Goal: Check status: Check status

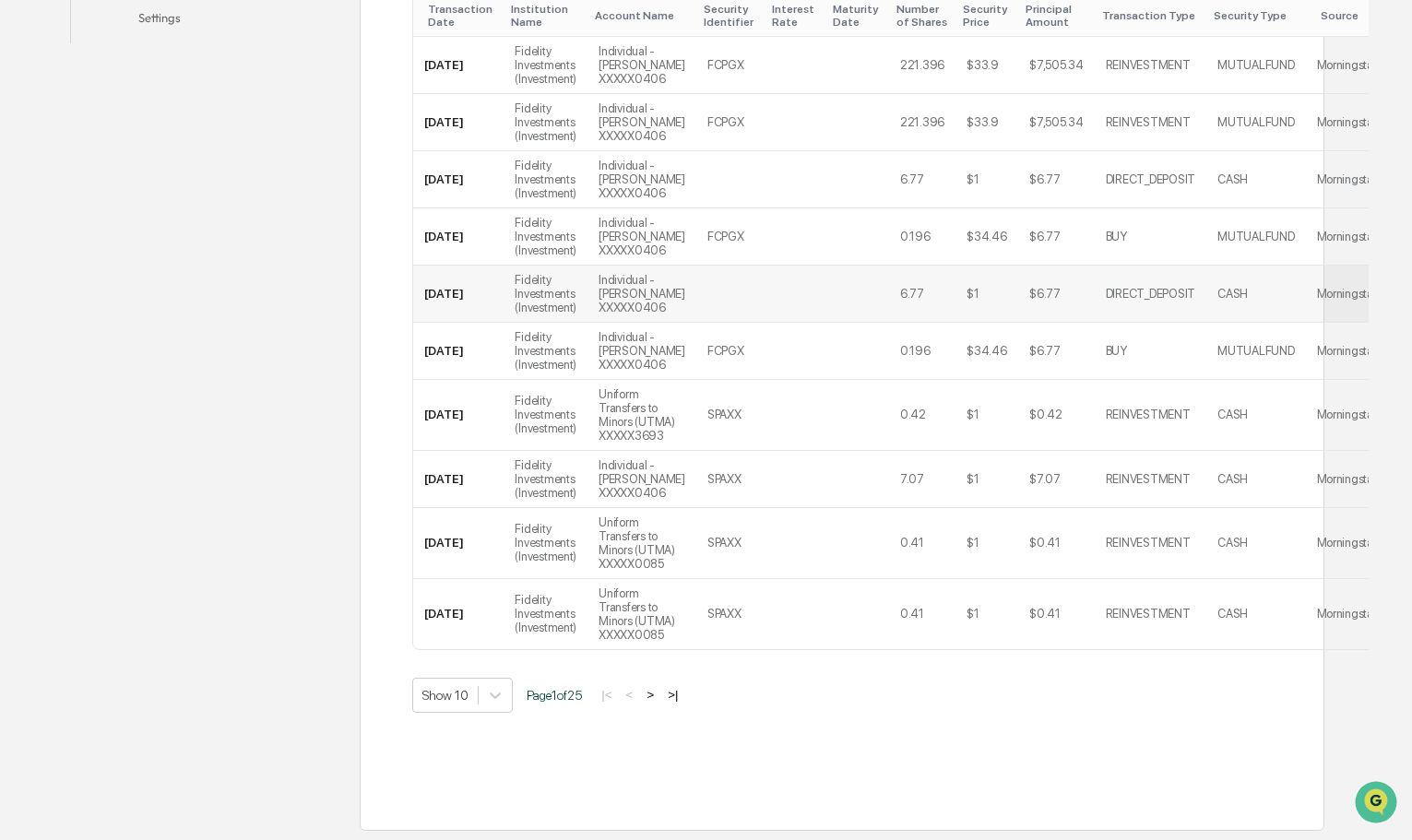
scroll to position [684, 0]
click at [656, 699] on button ">" at bounding box center [650, 695] width 19 height 16
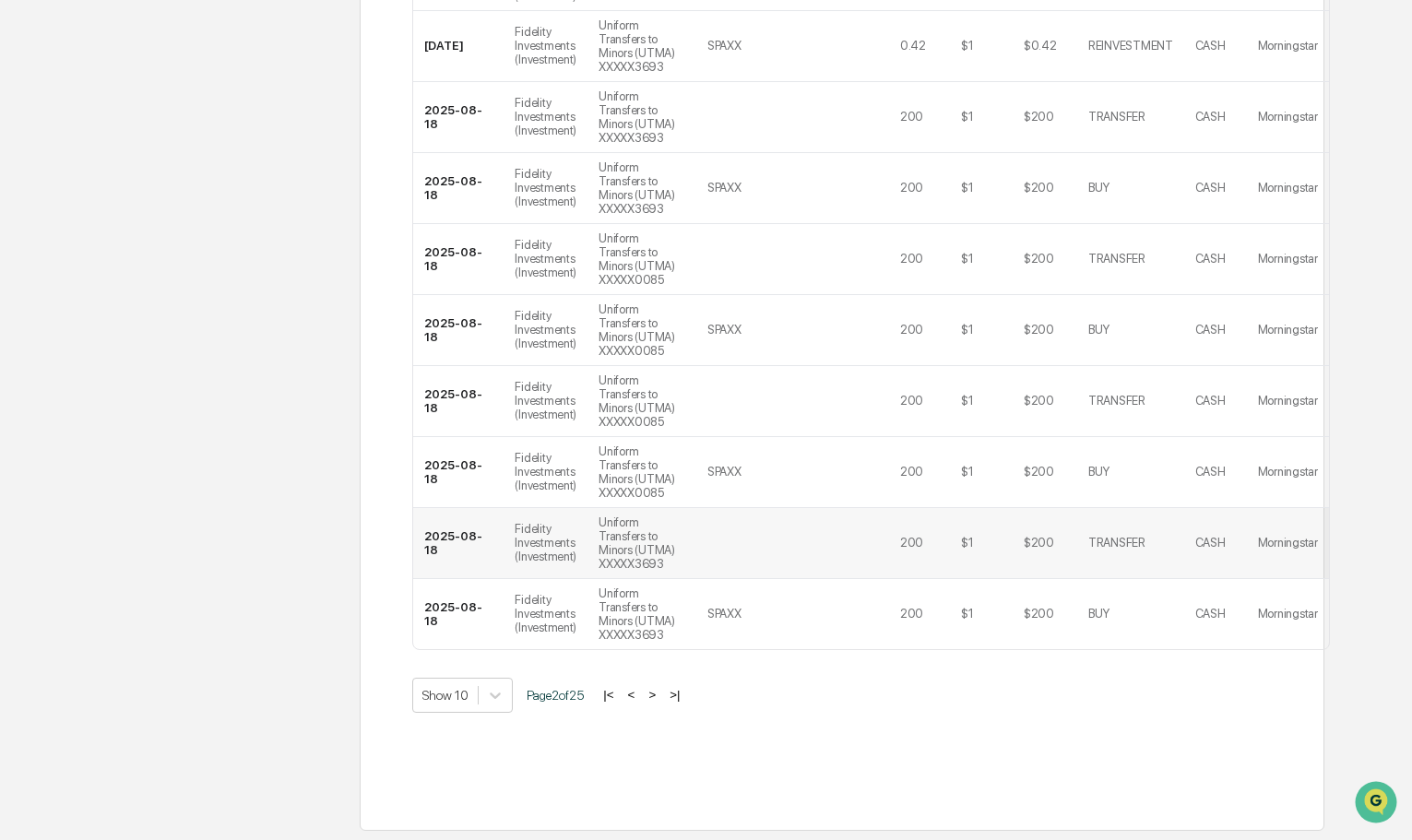
scroll to position [863, 0]
click at [686, 692] on button ">|" at bounding box center [674, 695] width 21 height 16
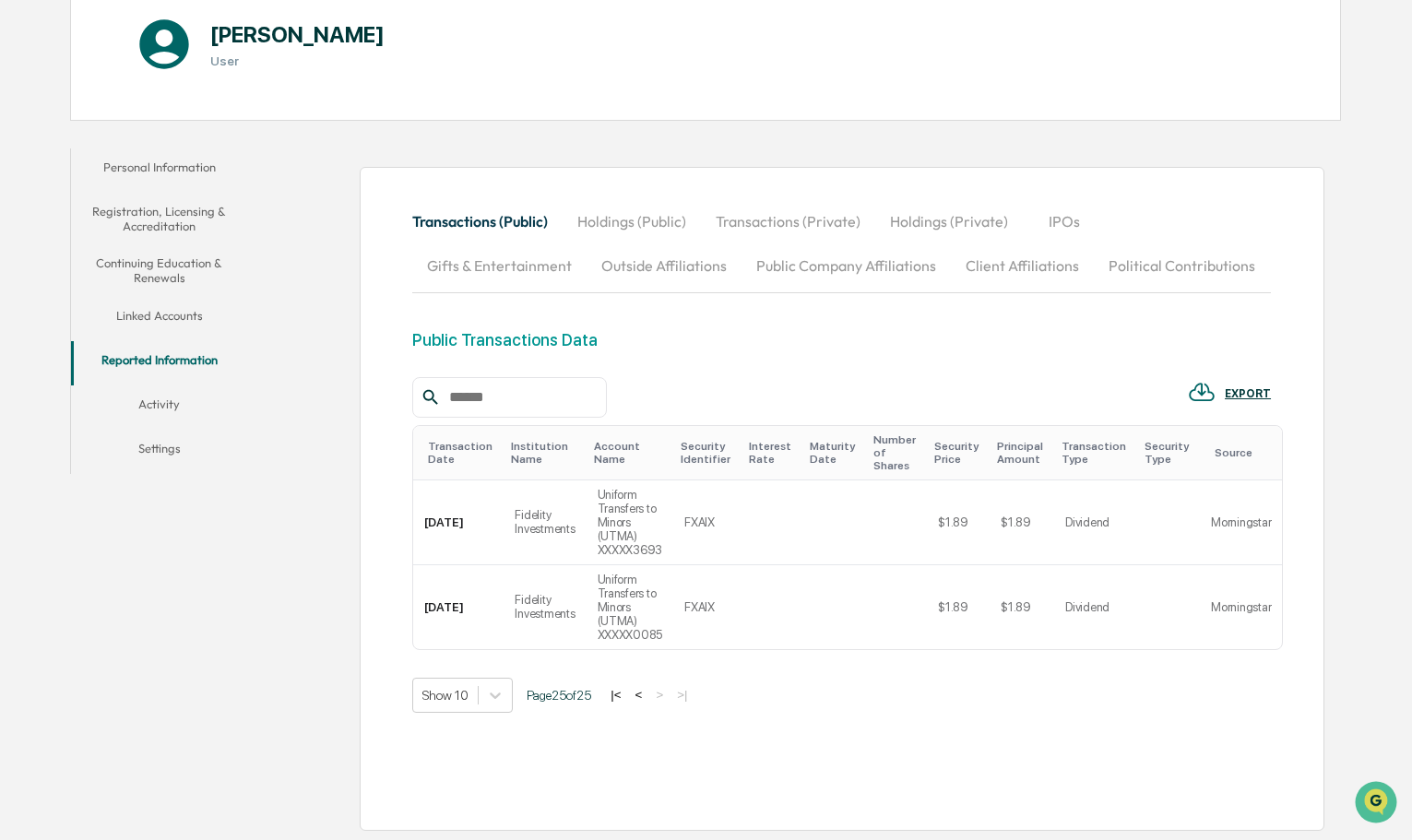
scroll to position [171, 0]
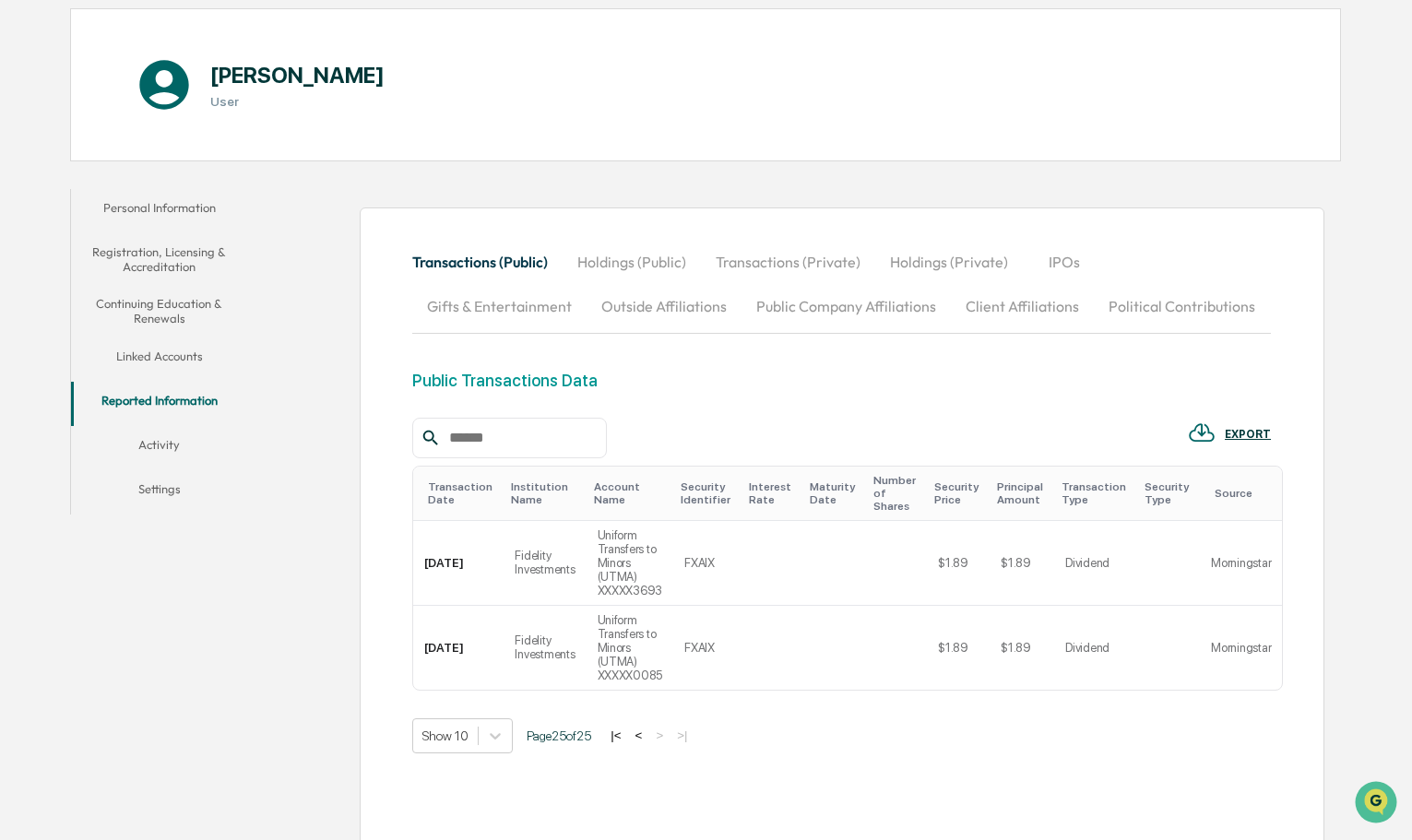
click at [179, 353] on button "Linked Accounts" at bounding box center [159, 359] width 177 height 44
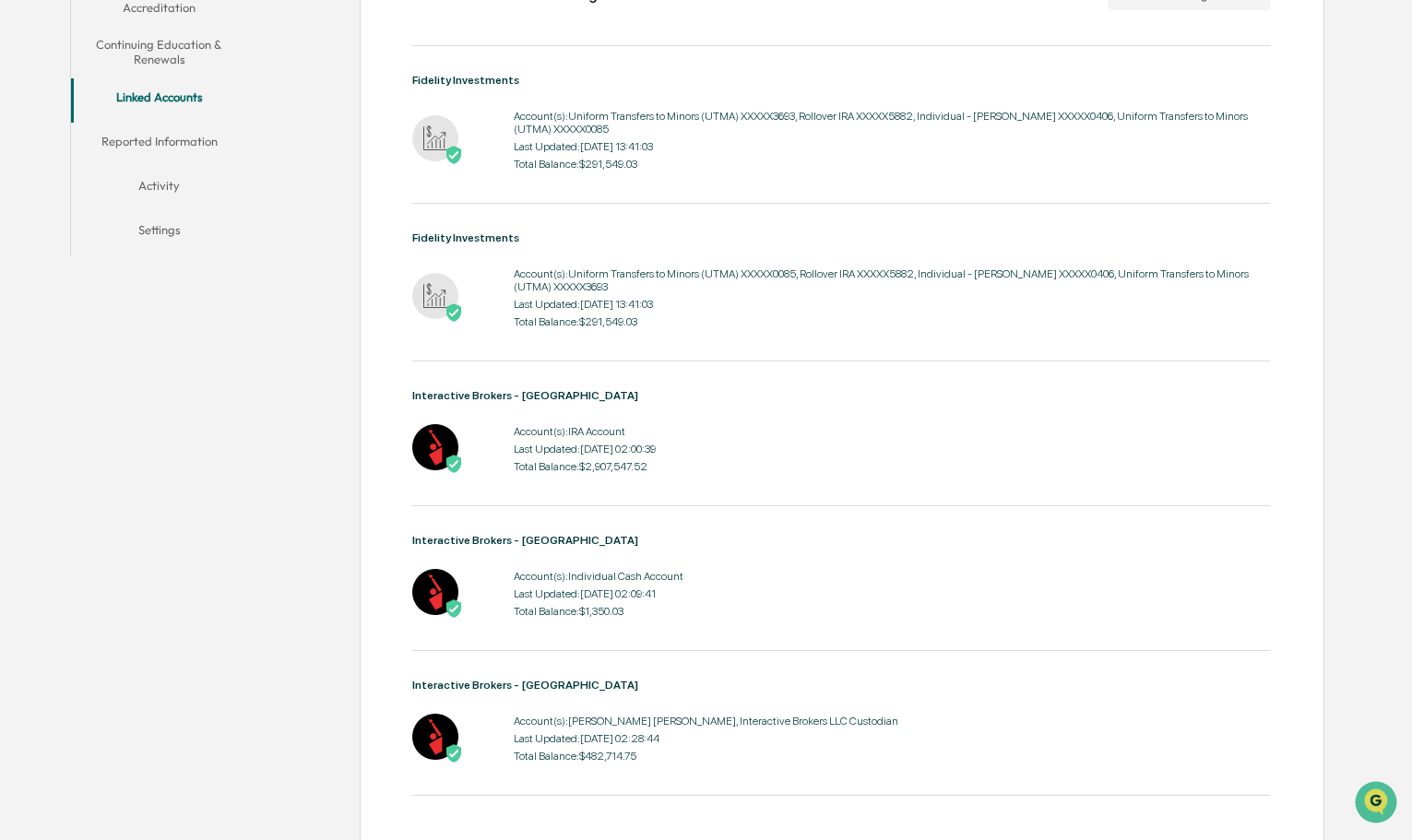
scroll to position [456, 0]
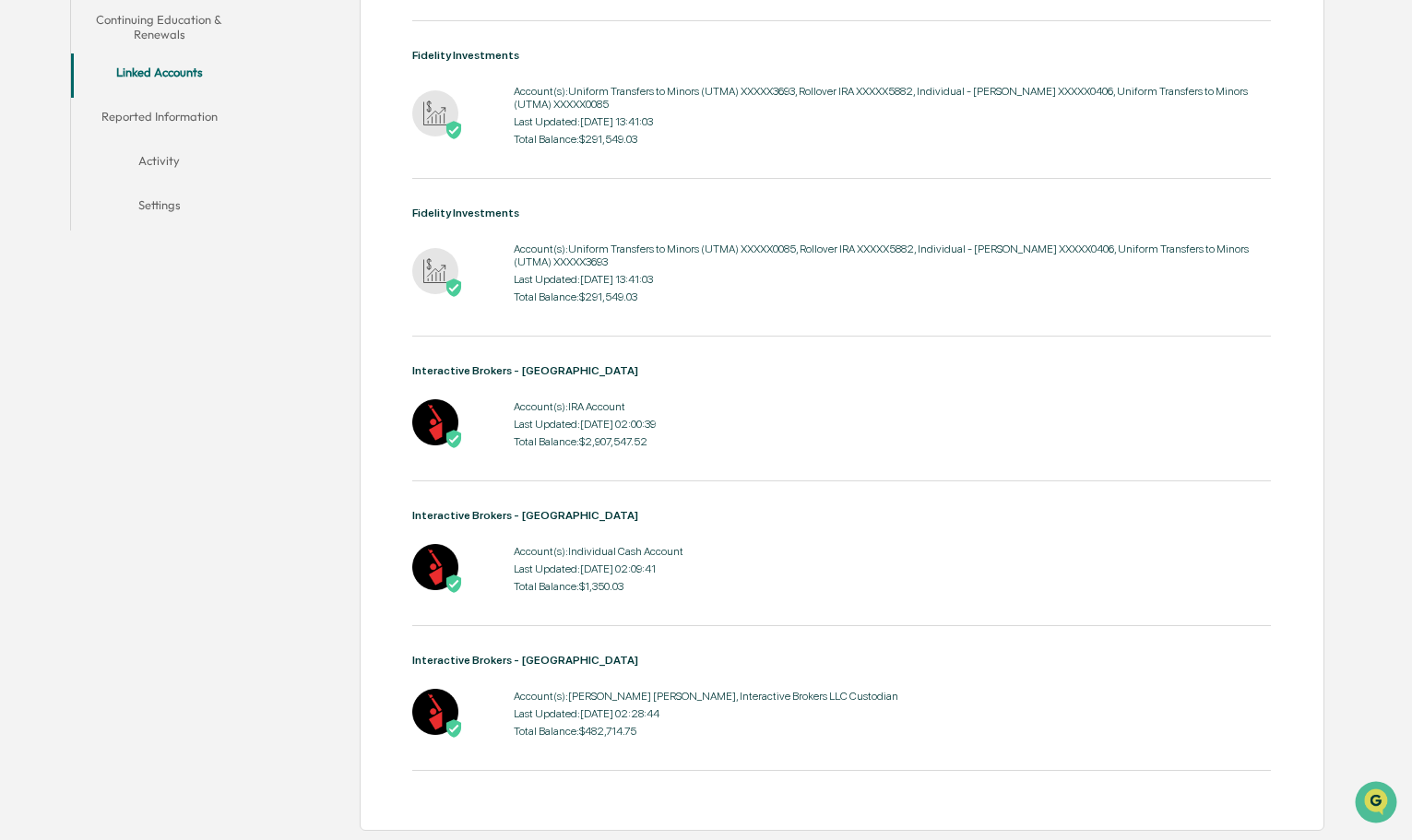
click at [656, 430] on div "Account(s): IRA Account Last Updated: [DATE] 02:00:39 Total Balance: $2,907,547…" at bounding box center [584, 424] width 142 height 57
click at [799, 389] on div "Interactive Brokers - US Account(s): IRA Account Last Updated: [DATE] 02:00:39 …" at bounding box center [841, 408] width 859 height 89
click at [166, 159] on button "Activity" at bounding box center [159, 164] width 177 height 44
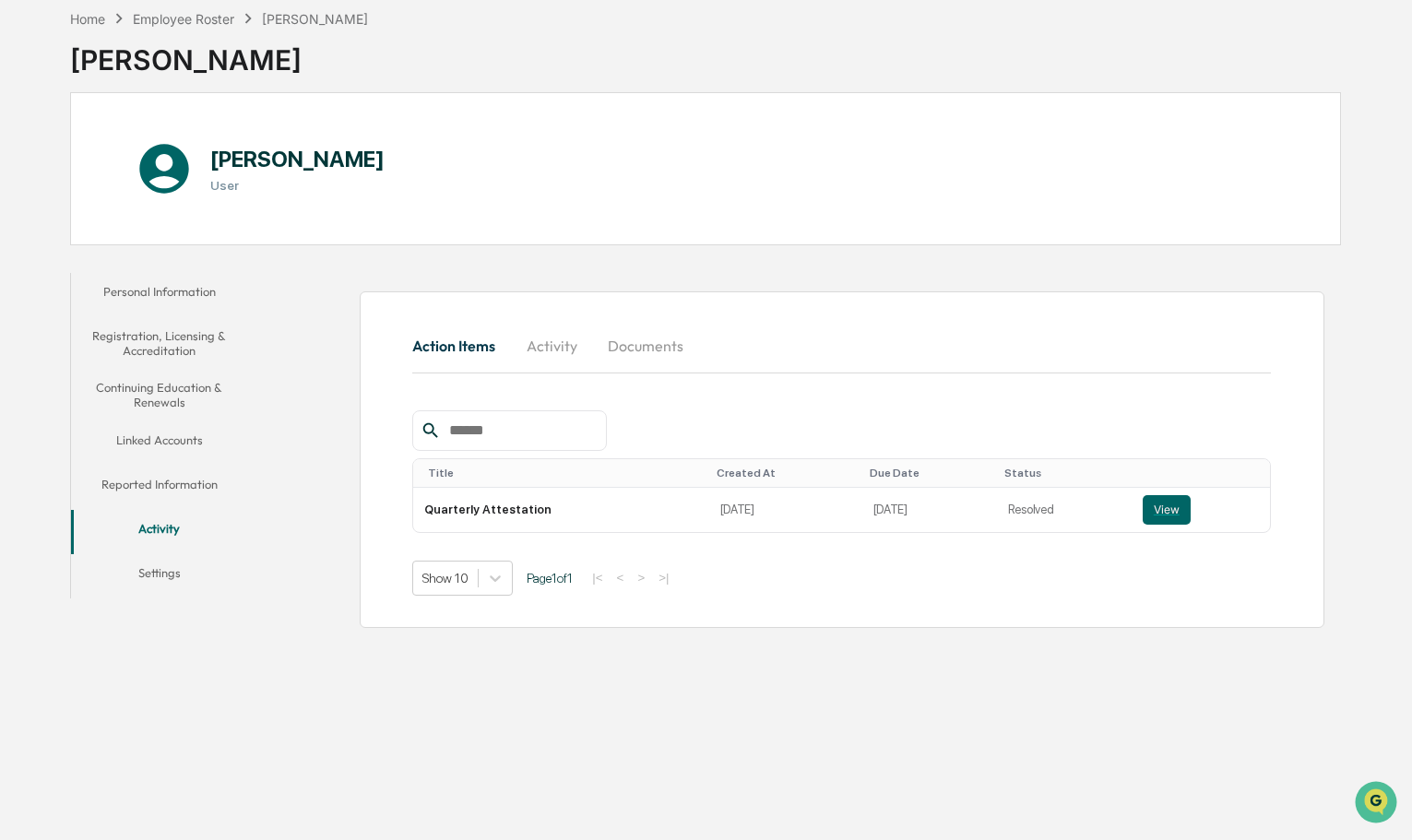
click at [188, 481] on button "Reported Information" at bounding box center [159, 488] width 177 height 44
